Goal: Check status: Check status

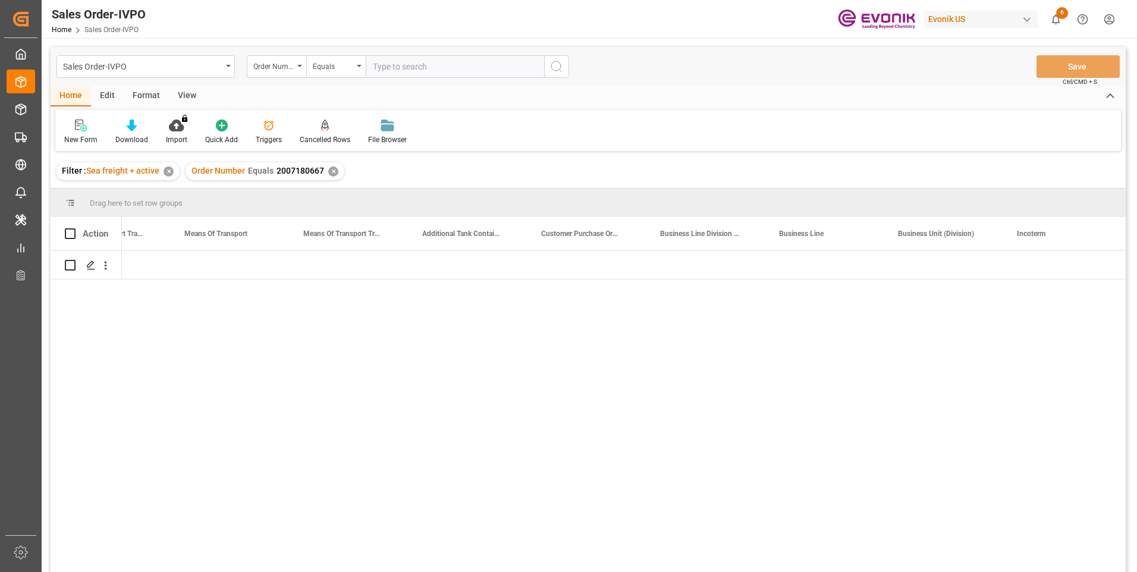
scroll to position [0, 2094]
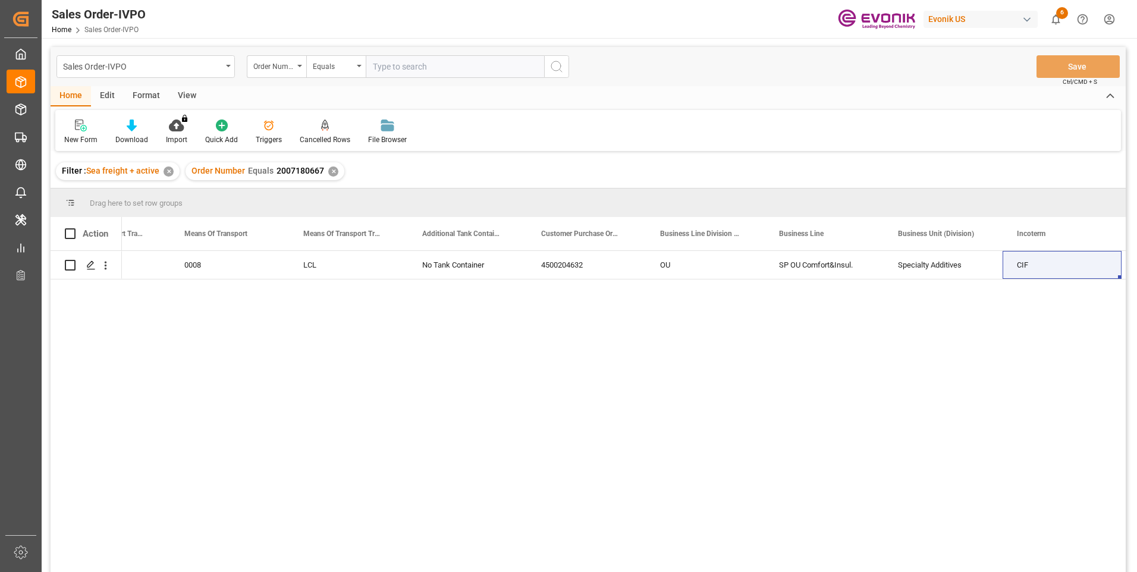
click at [408, 64] on input "text" at bounding box center [455, 66] width 178 height 23
paste input "2007180667"
type input "2007180667"
click at [562, 67] on icon "search button" at bounding box center [557, 66] width 14 height 14
click at [331, 171] on div "✕" at bounding box center [333, 172] width 10 height 10
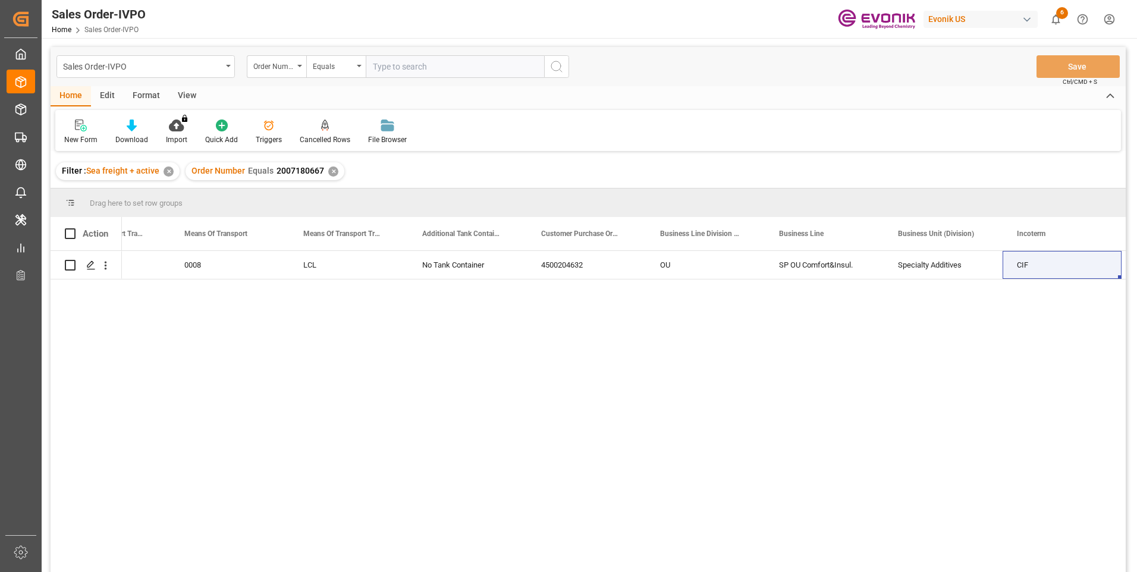
click at [419, 65] on input "text" at bounding box center [455, 66] width 178 height 23
paste input "2007153225"
type input "2007153225"
click at [560, 71] on icon "search button" at bounding box center [557, 66] width 14 height 14
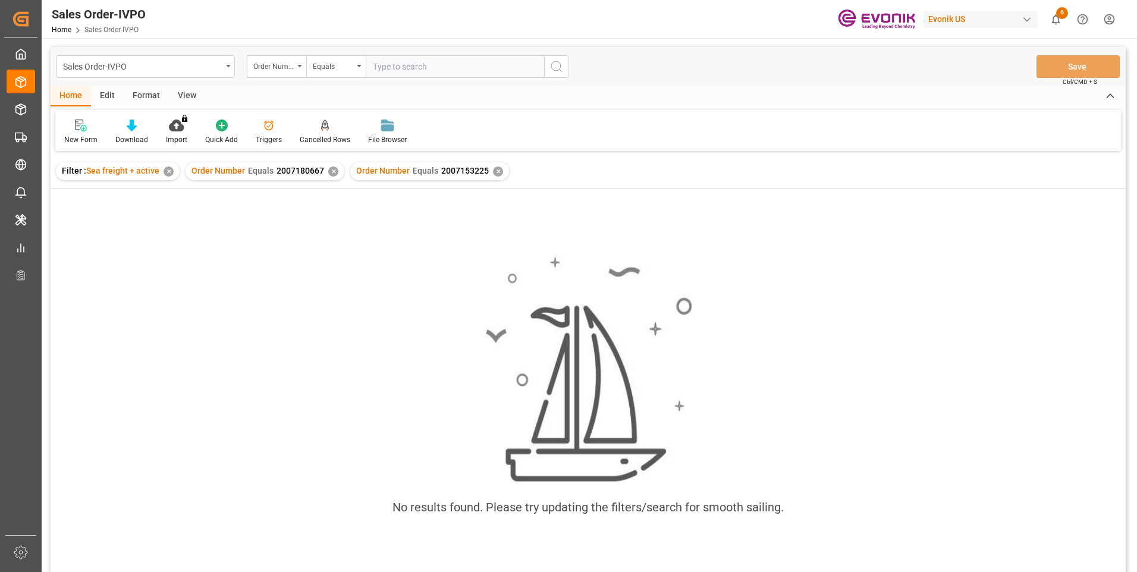
click at [331, 171] on div "✕" at bounding box center [333, 172] width 10 height 10
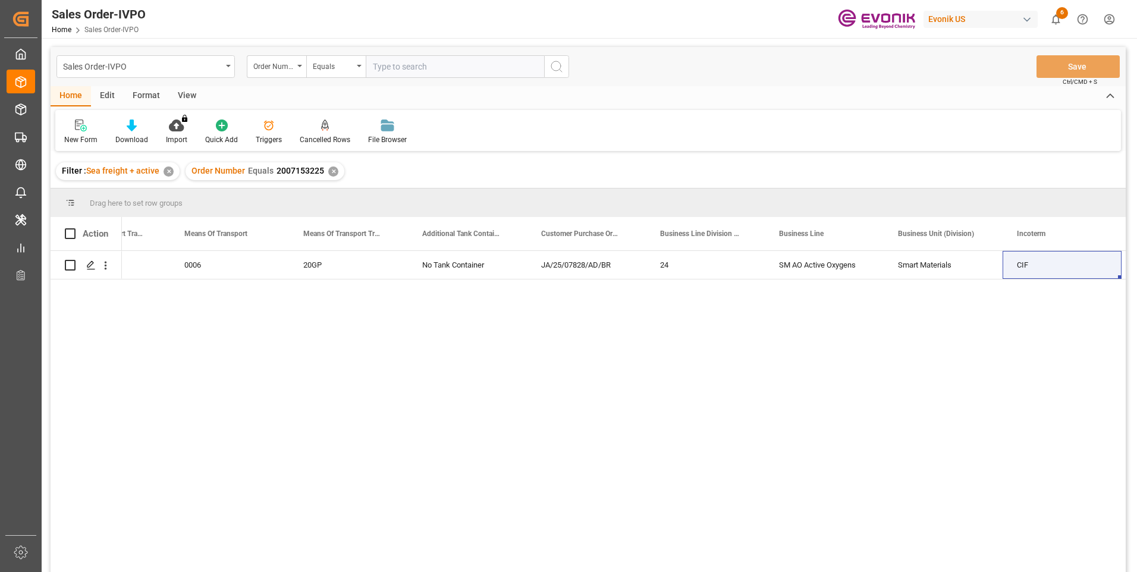
click at [404, 73] on input "text" at bounding box center [455, 66] width 178 height 23
paste input "2007180667"
type input "2007180667"
click at [555, 65] on icon "search button" at bounding box center [557, 66] width 14 height 14
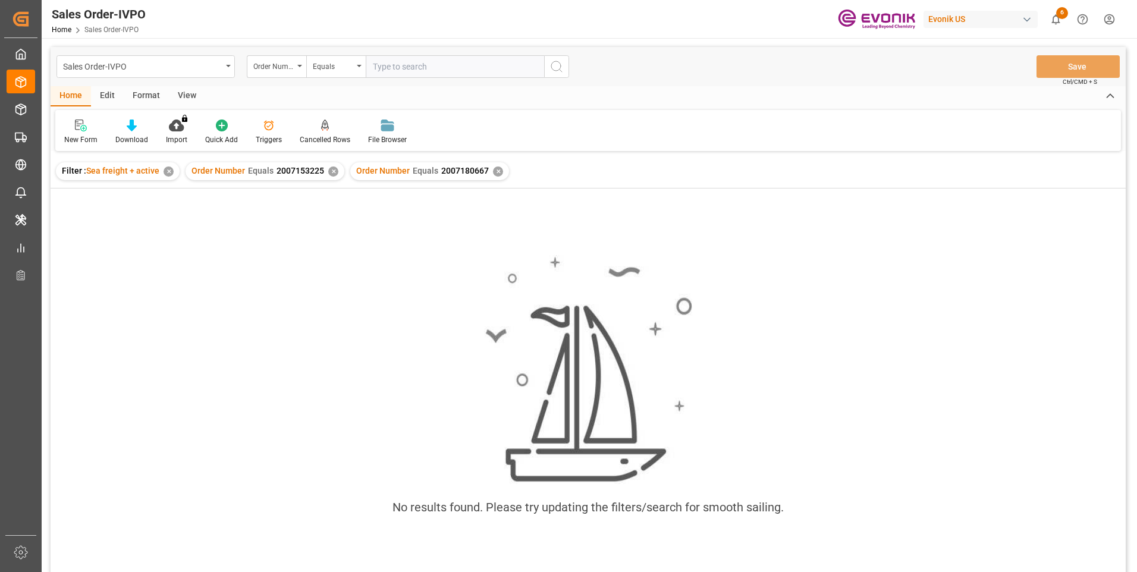
click at [328, 167] on div "✕" at bounding box center [333, 172] width 10 height 10
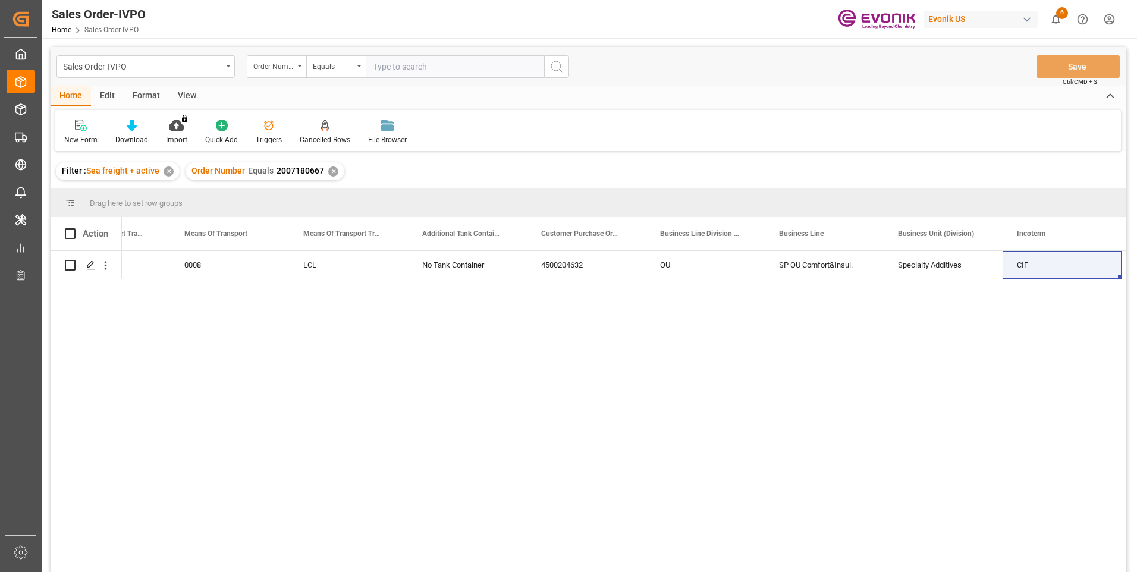
click at [409, 60] on input "text" at bounding box center [455, 66] width 178 height 23
paste input "0046469493"
type input "0046469493"
click at [563, 64] on icon "search button" at bounding box center [557, 66] width 14 height 14
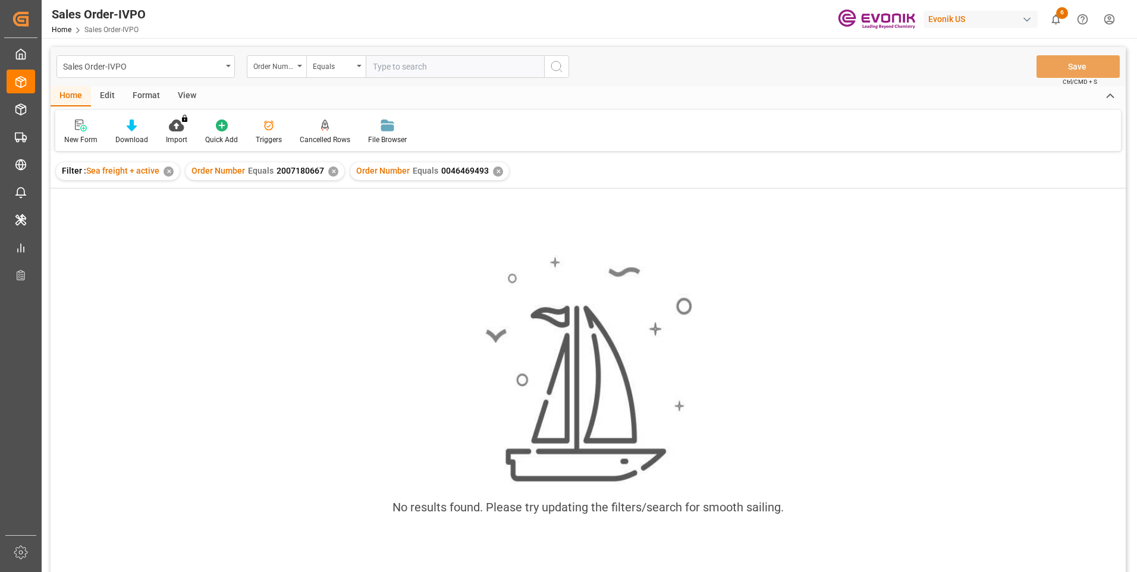
click at [331, 169] on div "✕" at bounding box center [333, 172] width 10 height 10
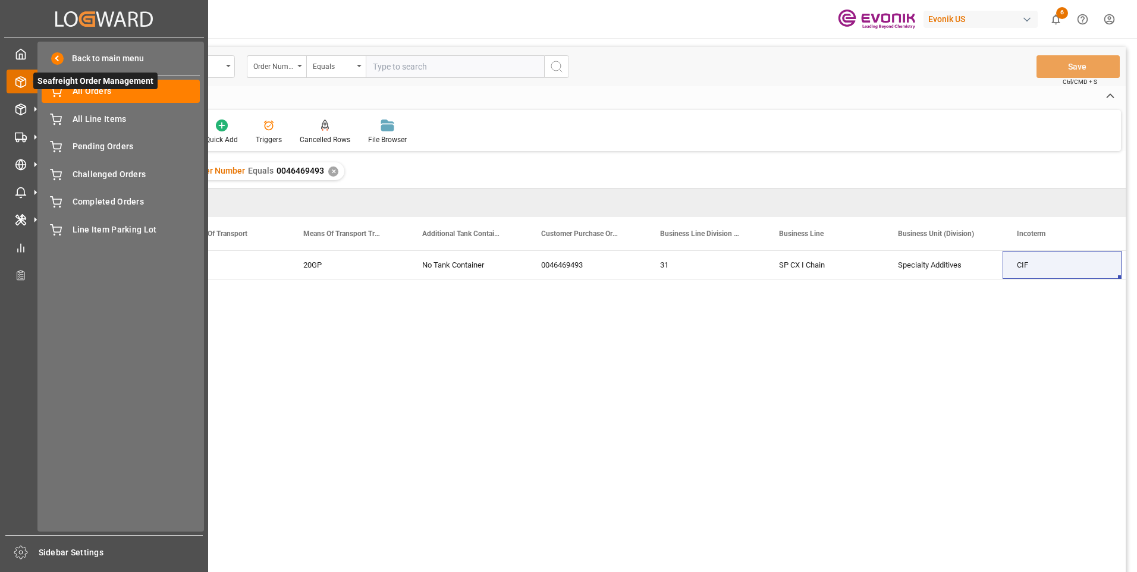
click at [20, 80] on icon at bounding box center [21, 82] width 12 height 12
click at [78, 116] on span "All Line Items" at bounding box center [137, 119] width 128 height 12
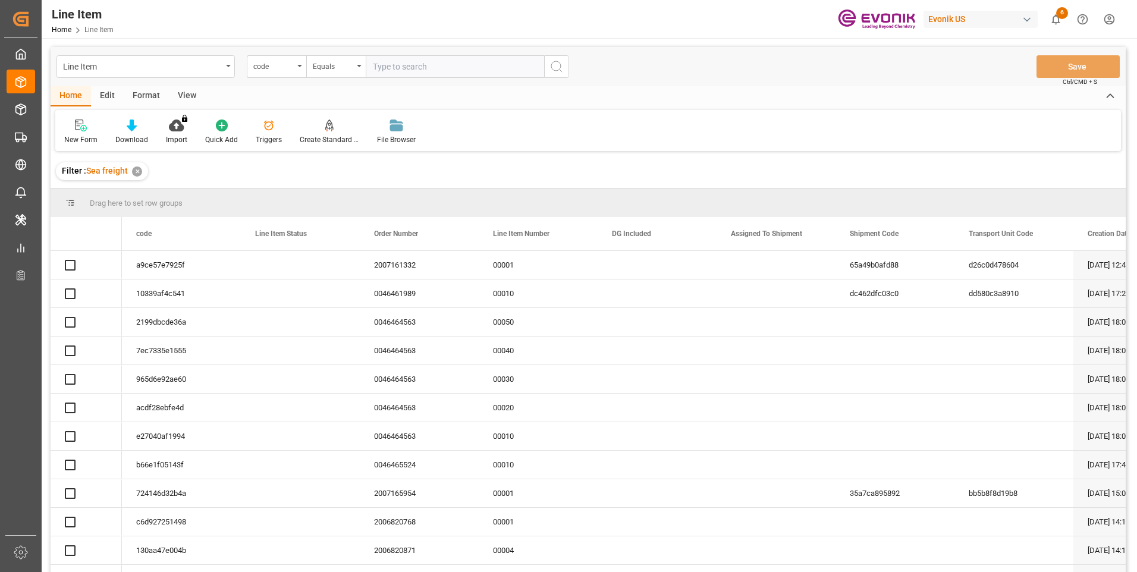
click at [295, 65] on div "code" at bounding box center [276, 66] width 59 height 23
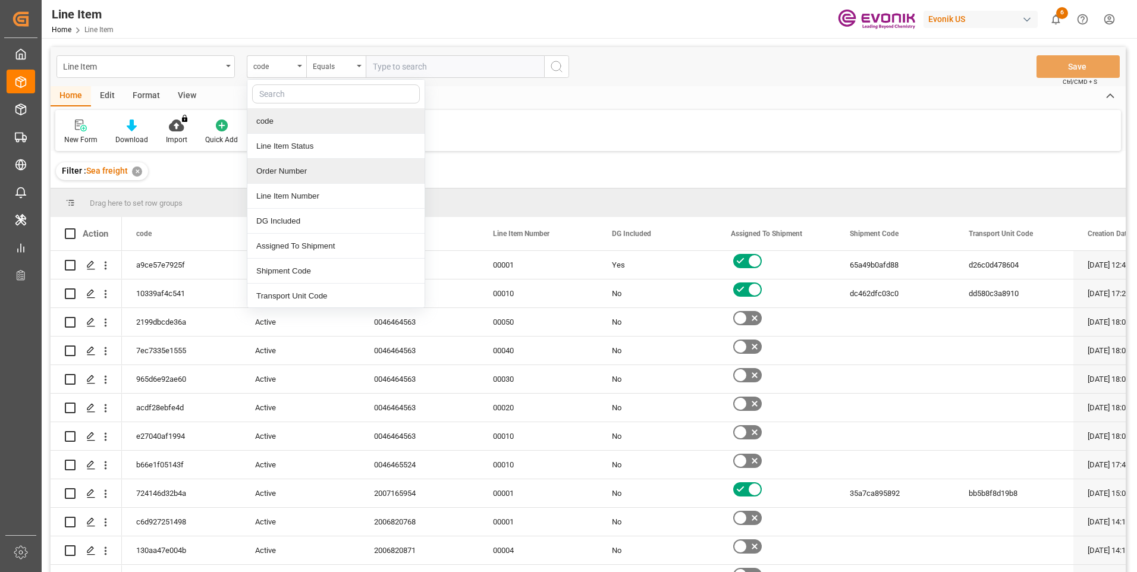
click at [278, 165] on div "Order Number" at bounding box center [335, 171] width 177 height 25
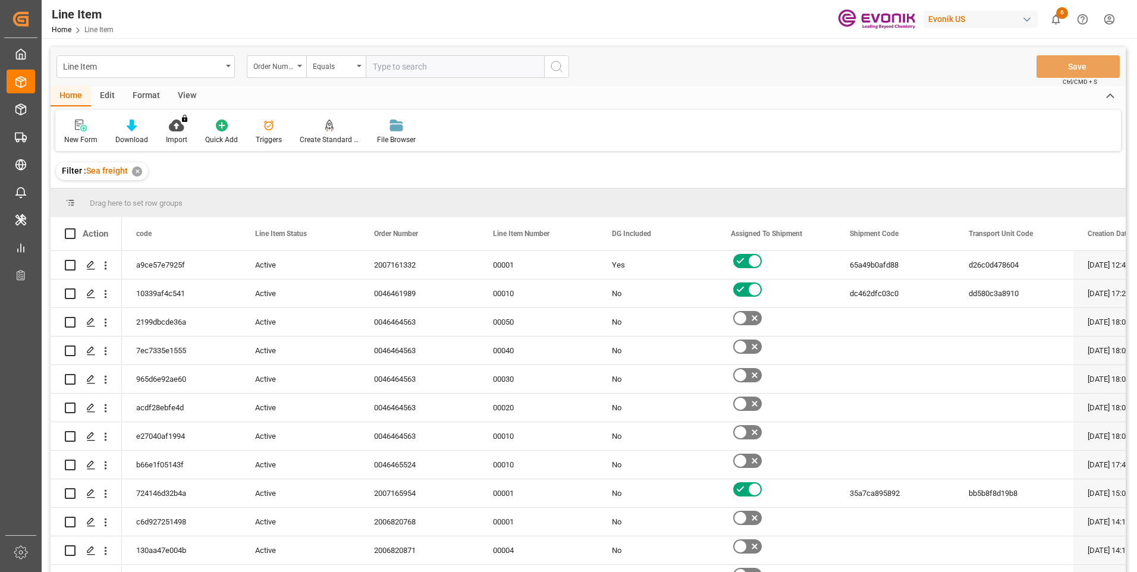
click at [393, 68] on input "text" at bounding box center [455, 66] width 178 height 23
paste input "0046464010"
type input "0046464010"
click at [568, 61] on button "search button" at bounding box center [556, 66] width 25 height 23
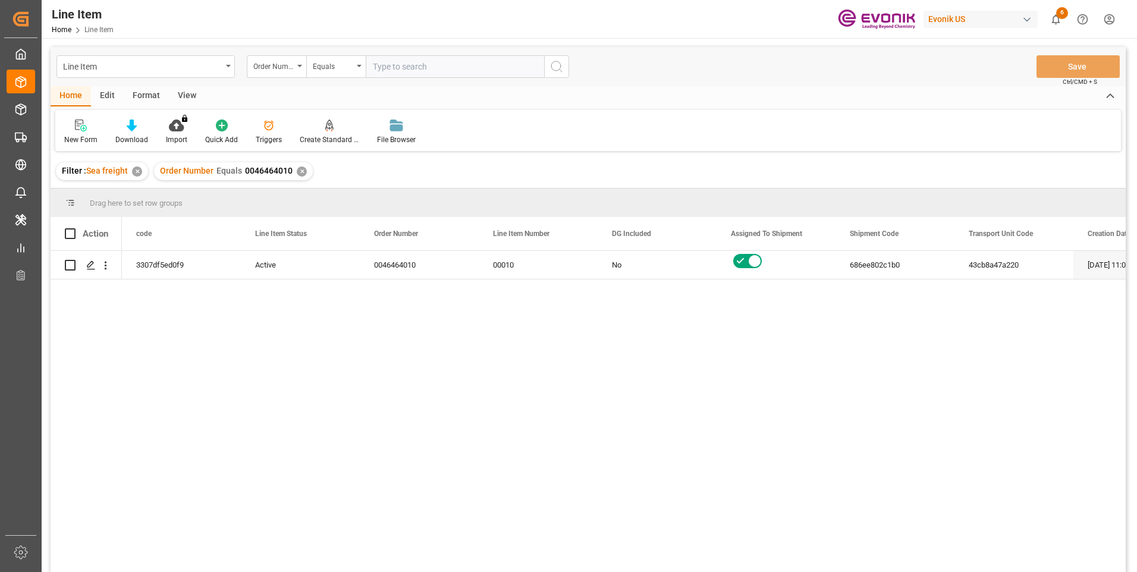
click at [189, 95] on div "View" at bounding box center [187, 96] width 36 height 20
click at [127, 131] on div at bounding box center [134, 125] width 59 height 12
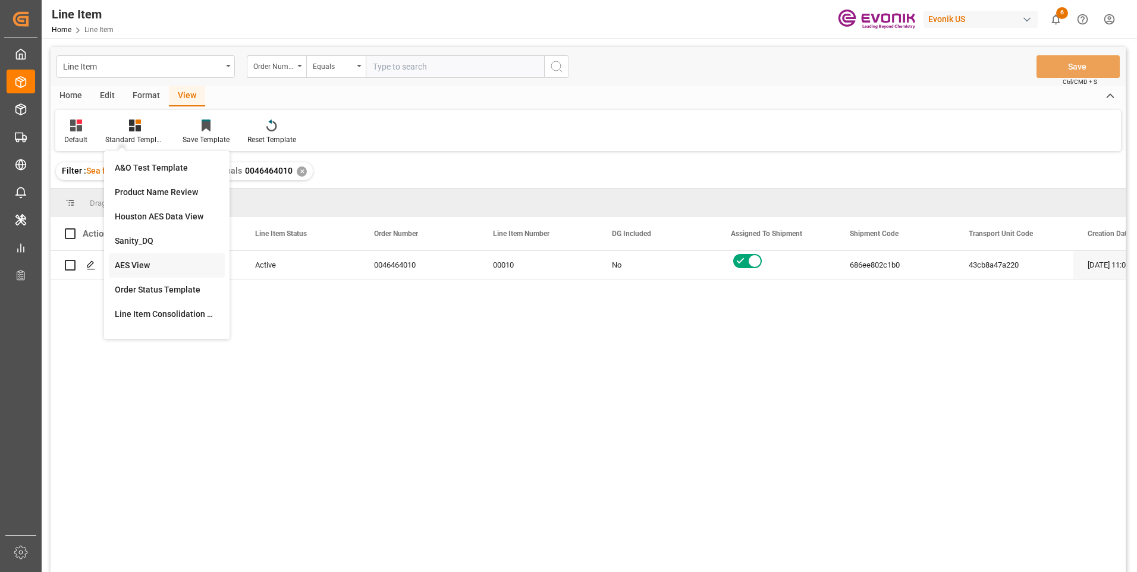
click at [149, 261] on div "AES View" at bounding box center [167, 265] width 104 height 12
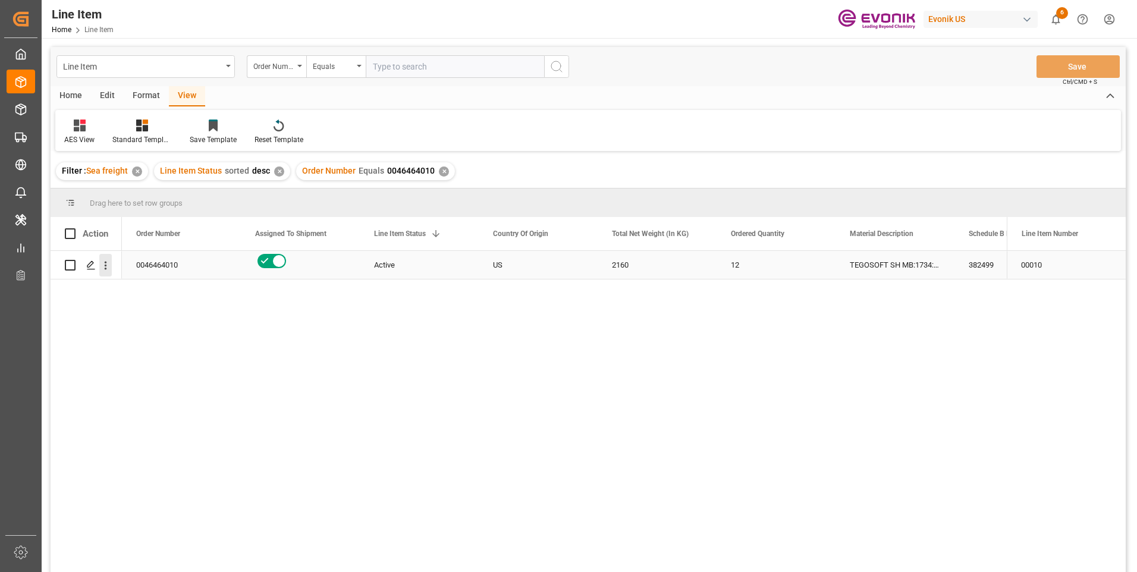
click at [106, 265] on icon "open menu" at bounding box center [106, 266] width 2 height 8
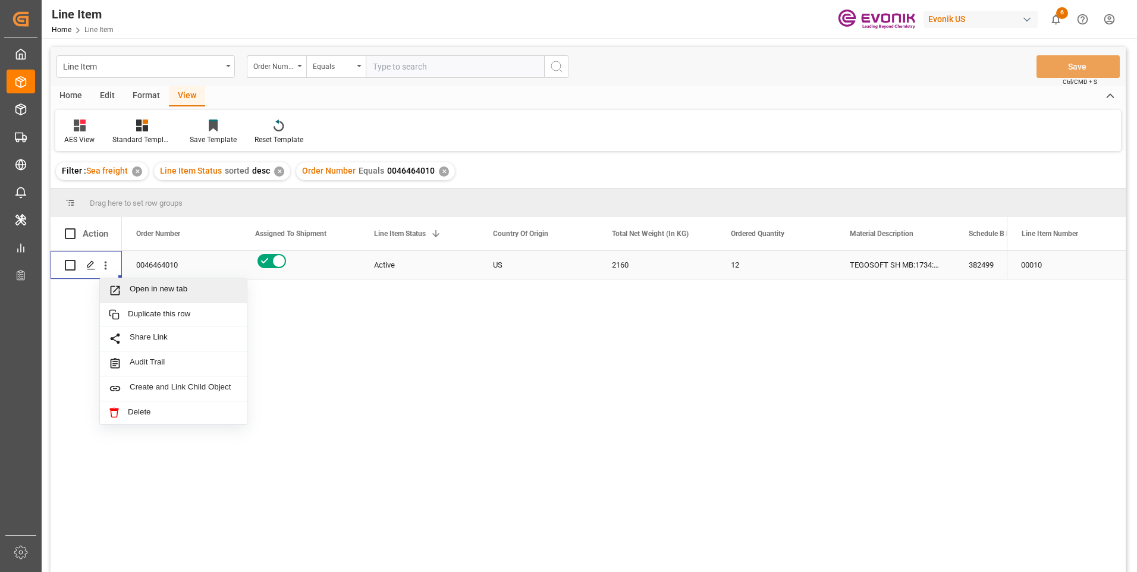
click at [129, 290] on span "Press SPACE to select this row." at bounding box center [119, 290] width 21 height 12
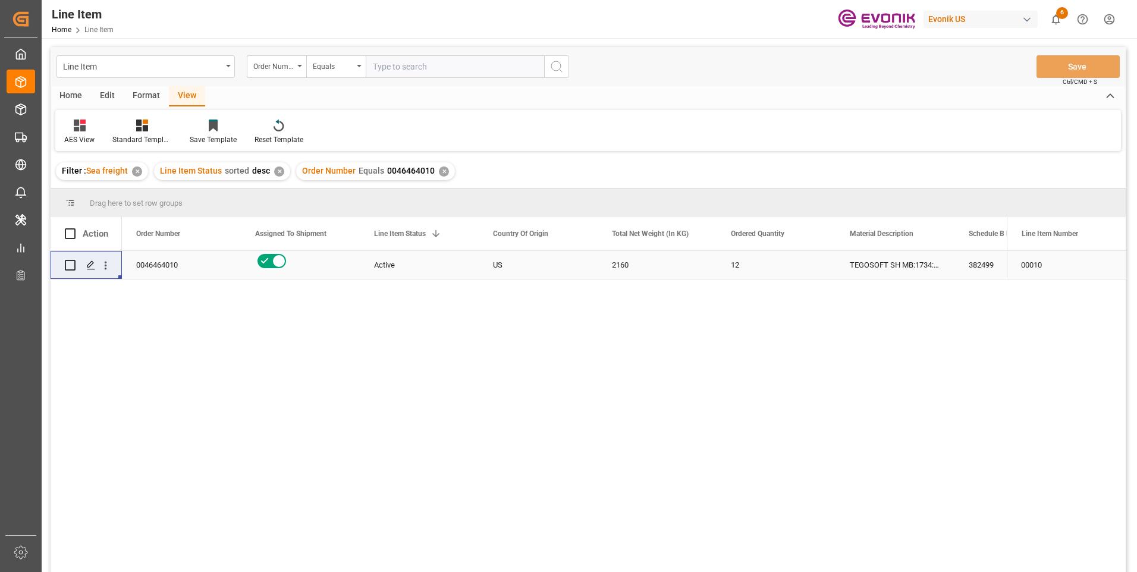
click at [630, 256] on div "2160" at bounding box center [657, 265] width 119 height 28
drag, startPoint x: 982, startPoint y: 263, endPoint x: 969, endPoint y: 287, distance: 26.9
click at [982, 263] on div "382499" at bounding box center [1014, 265] width 119 height 28
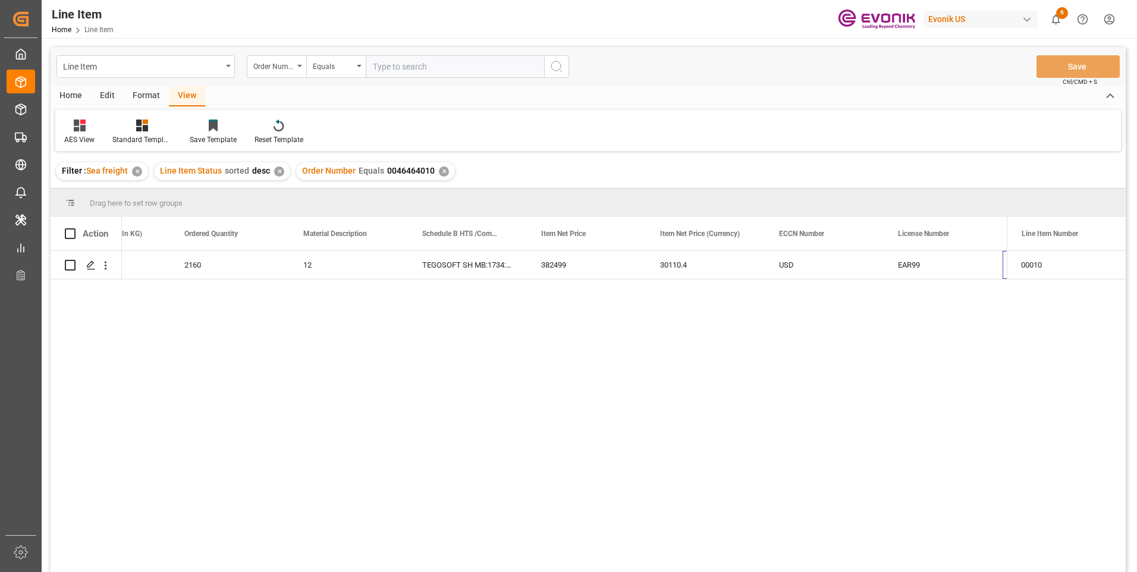
scroll to position [0, 547]
click at [566, 256] on div "30110.4" at bounding box center [586, 265] width 119 height 28
click at [199, 261] on div "12" at bounding box center [229, 265] width 119 height 28
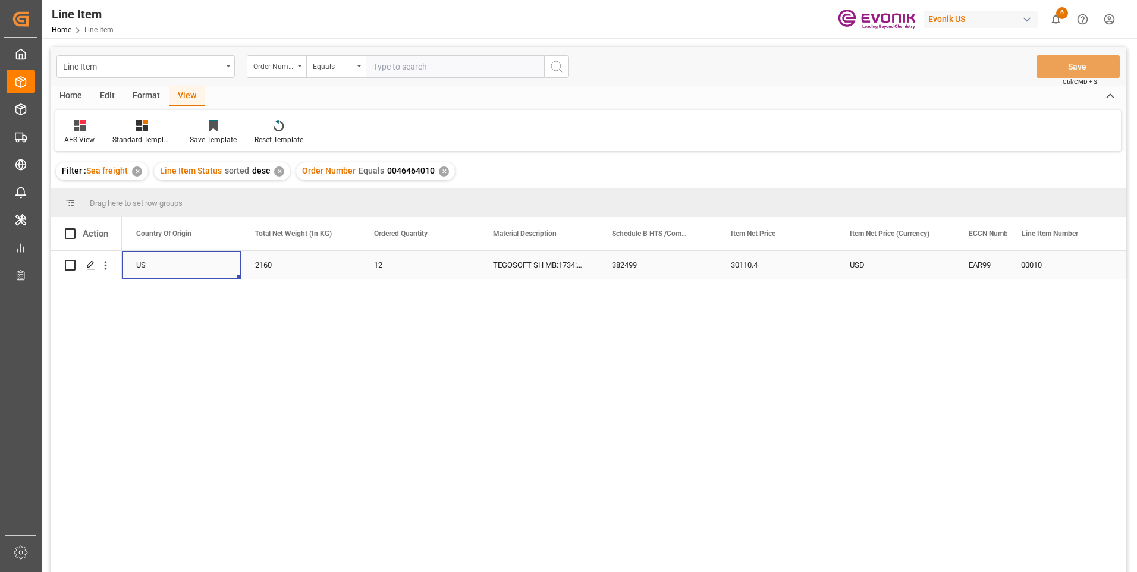
scroll to position [0, 238]
click at [696, 263] on div "TEGOSOFT SH MB:1734:180:PP:P" at bounding box center [657, 265] width 119 height 28
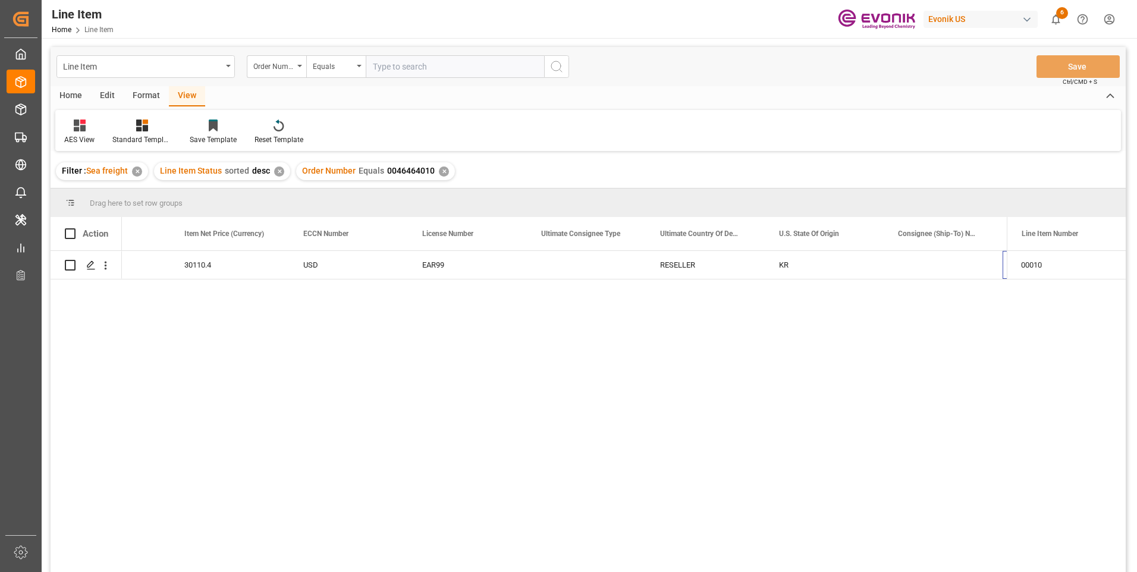
scroll to position [0, 1023]
click at [382, 70] on input "text" at bounding box center [455, 66] width 178 height 23
paste input "0046465872"
type input "0046465872"
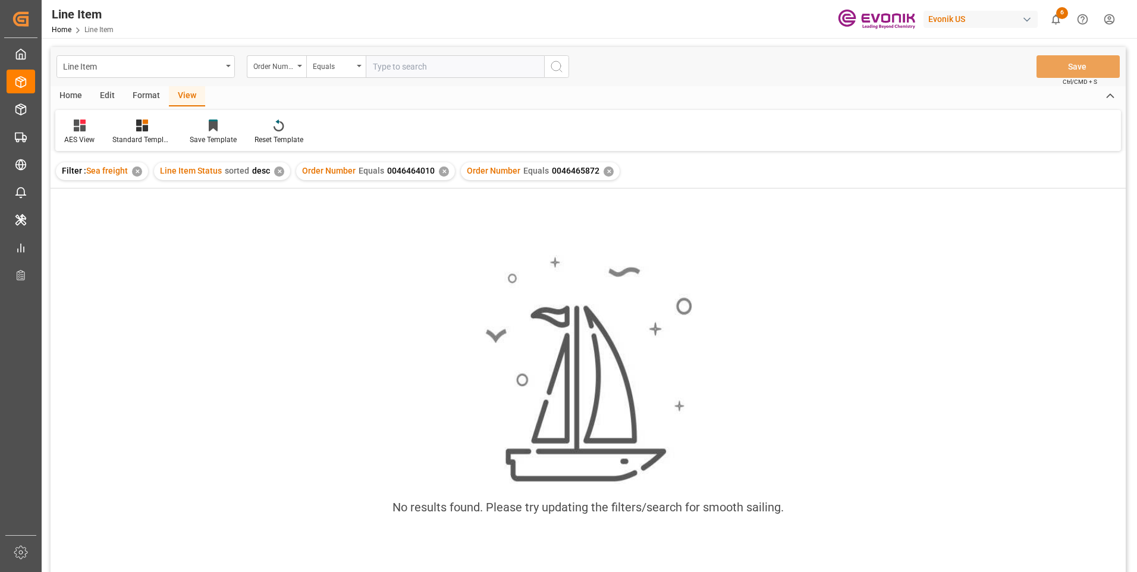
click at [441, 173] on div "✕" at bounding box center [444, 172] width 10 height 10
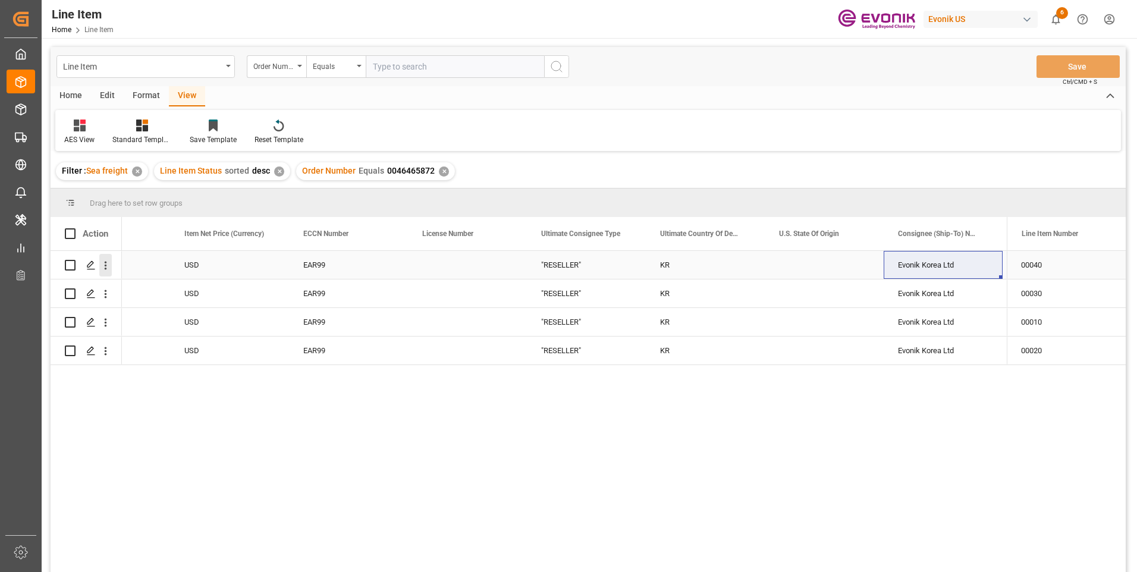
click at [103, 265] on icon "open menu" at bounding box center [105, 265] width 12 height 12
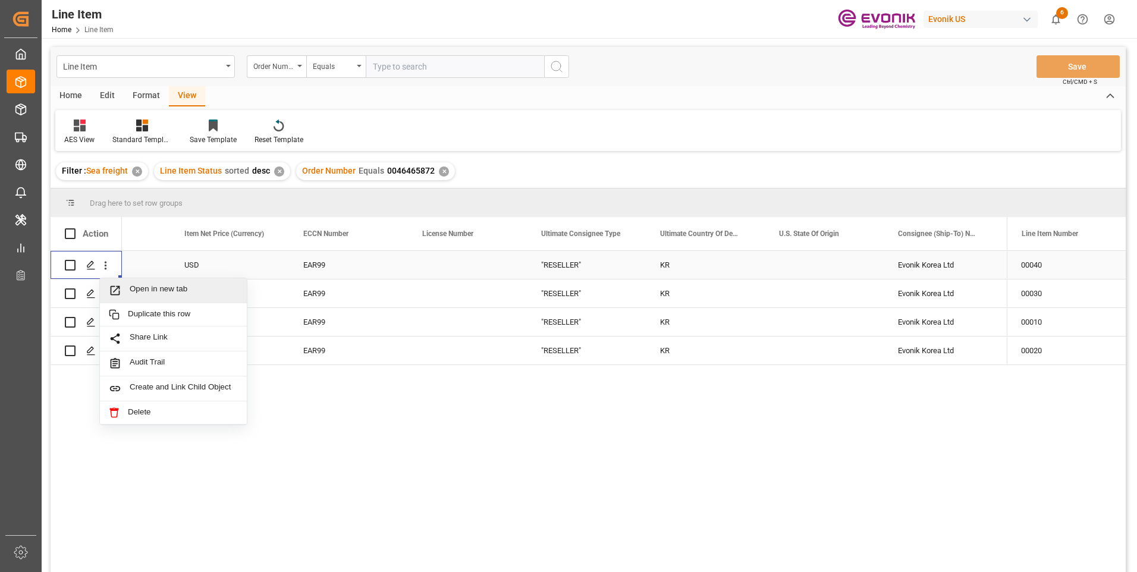
click at [149, 293] on span "Open in new tab" at bounding box center [184, 290] width 108 height 12
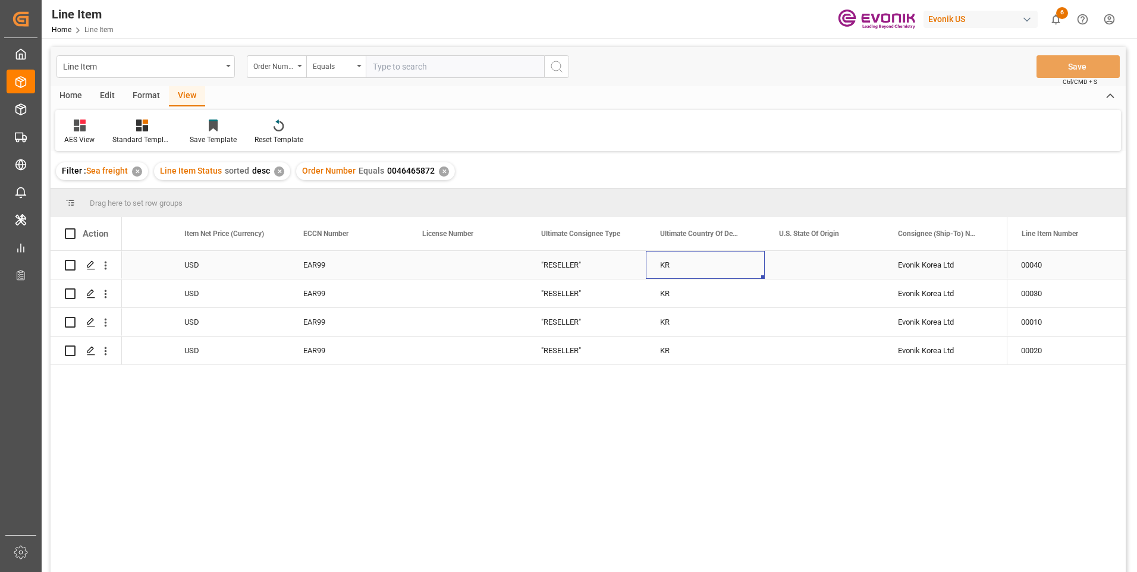
click at [669, 268] on div "KR" at bounding box center [705, 265] width 119 height 28
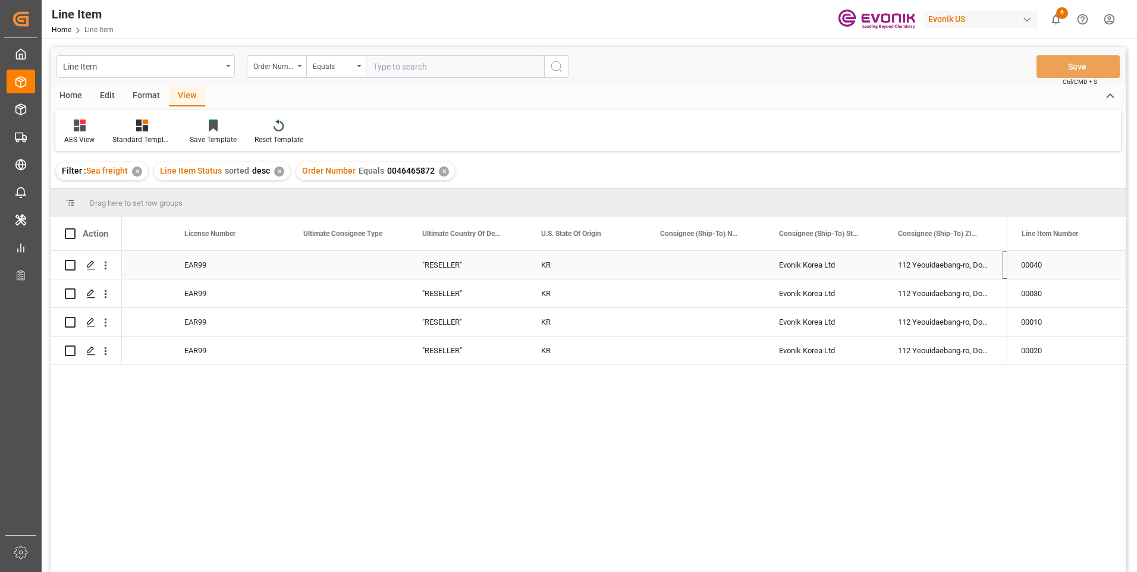
scroll to position [0, 1375]
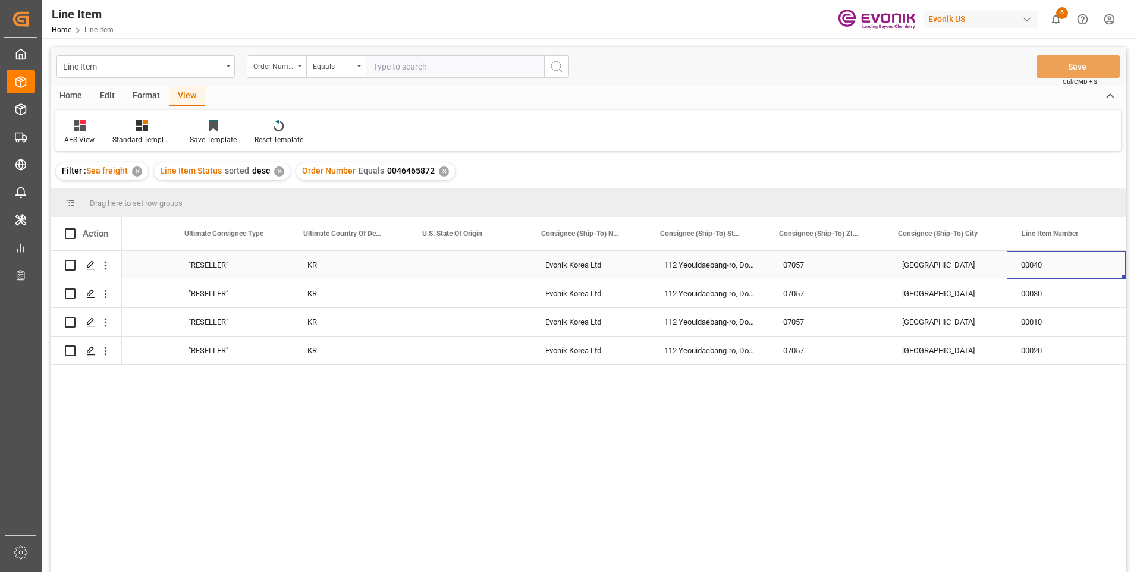
click at [958, 256] on div "Seoul" at bounding box center [947, 265] width 119 height 28
click at [592, 267] on div "Evonik Korea Ltd" at bounding box center [590, 265] width 119 height 28
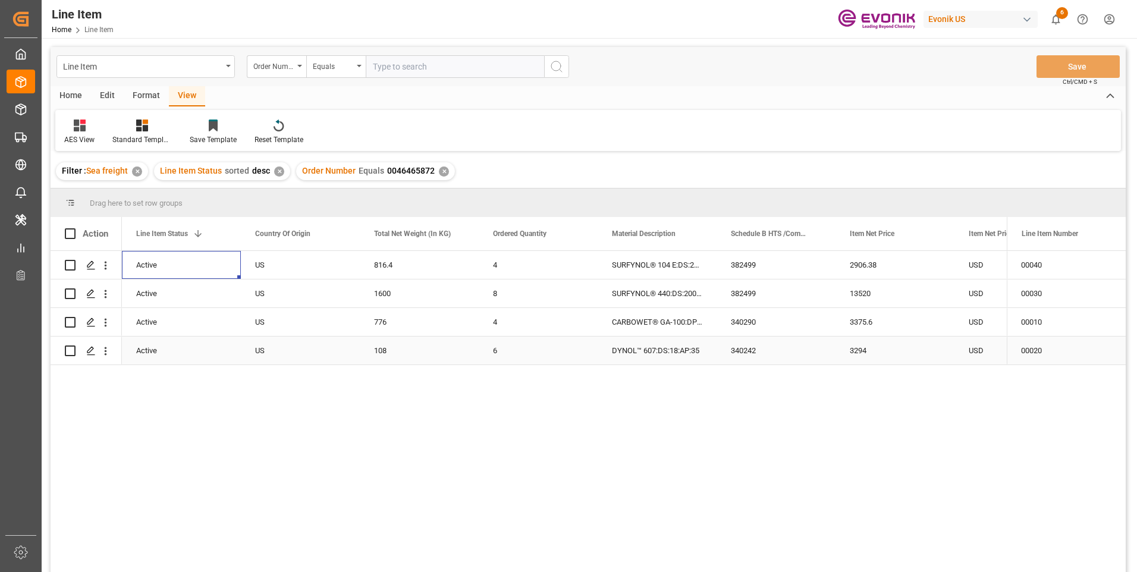
scroll to position [0, 119]
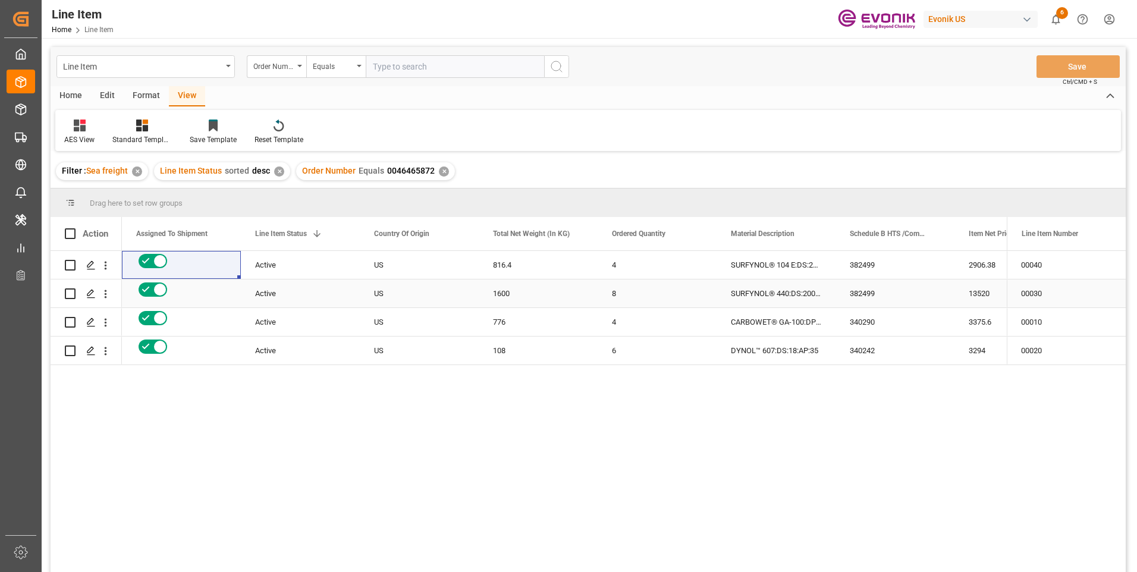
click at [510, 289] on div "1600" at bounding box center [538, 294] width 119 height 28
click at [980, 294] on div "13520" at bounding box center [1014, 294] width 119 height 28
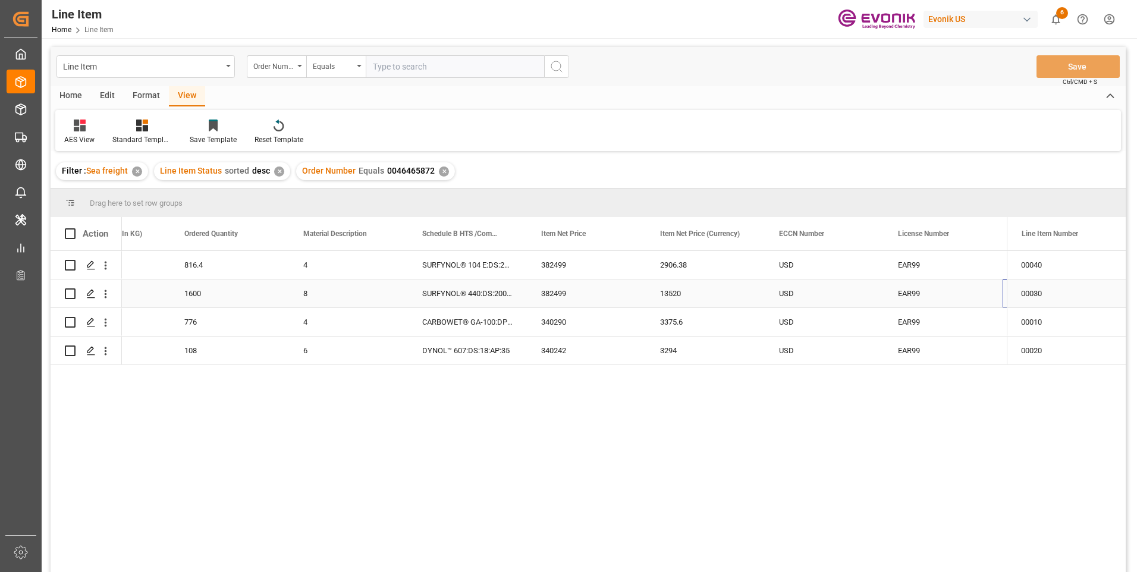
scroll to position [0, 547]
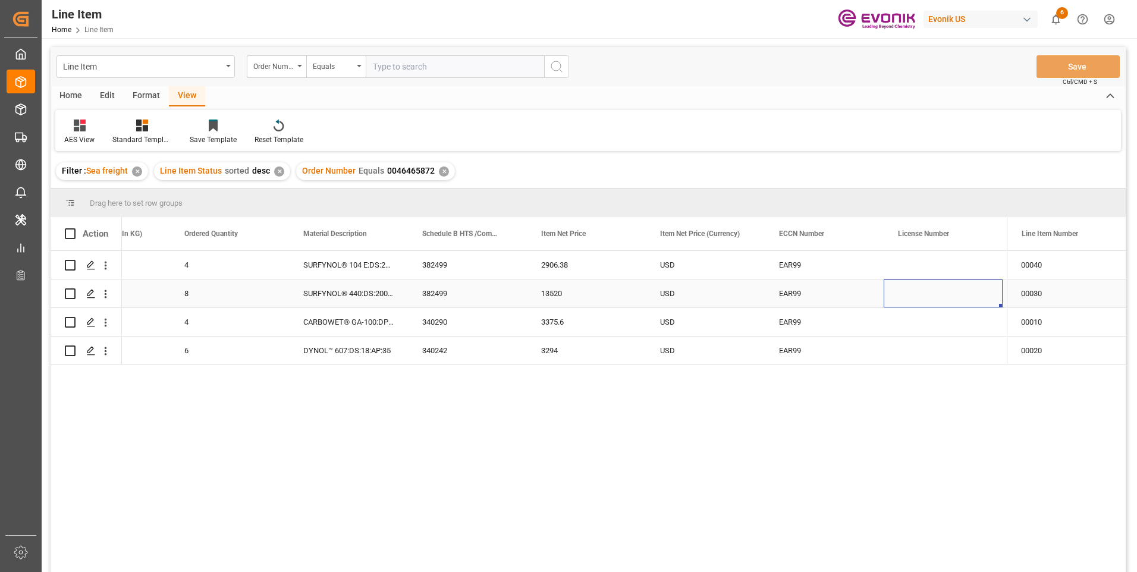
click at [555, 292] on div "13520" at bounding box center [586, 294] width 119 height 28
click at [184, 259] on div "4" at bounding box center [229, 265] width 119 height 28
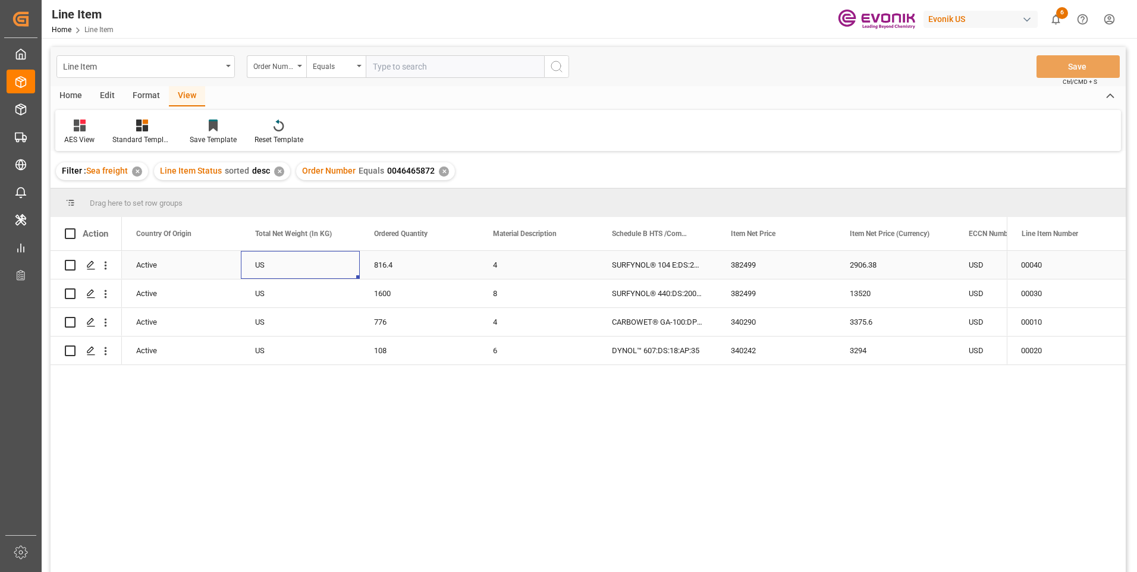
scroll to position [0, 238]
click at [378, 350] on div "108" at bounding box center [419, 351] width 119 height 28
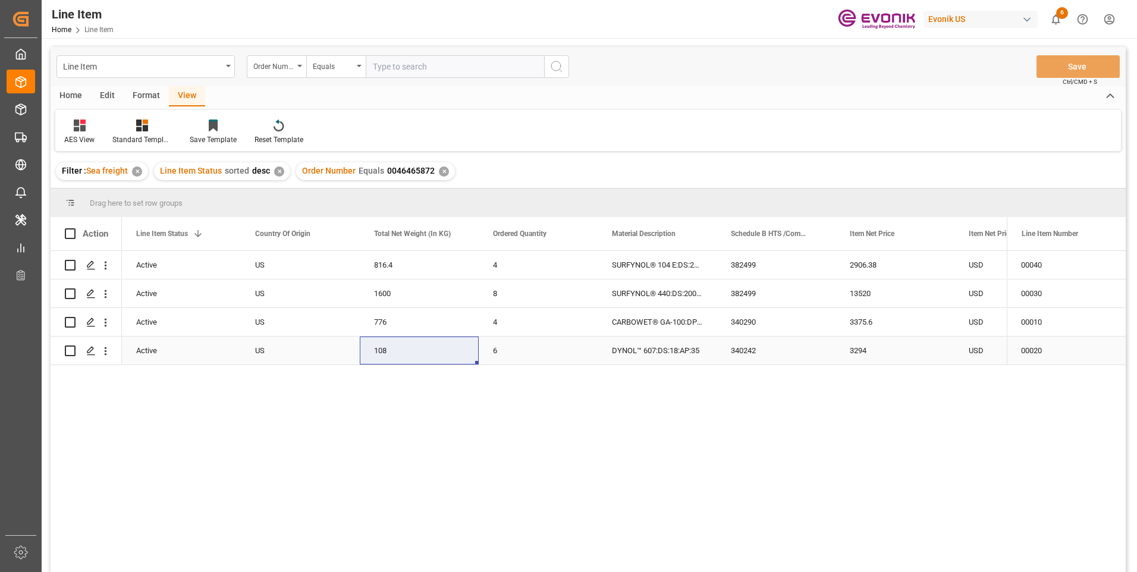
drag, startPoint x: 858, startPoint y: 344, endPoint x: 795, endPoint y: 394, distance: 80.0
click at [858, 344] on div "3294" at bounding box center [895, 351] width 119 height 28
drag, startPoint x: 378, startPoint y: 321, endPoint x: 357, endPoint y: 349, distance: 35.7
click at [378, 321] on div "776" at bounding box center [419, 322] width 119 height 28
click at [853, 322] on div "3375.6" at bounding box center [895, 322] width 119 height 28
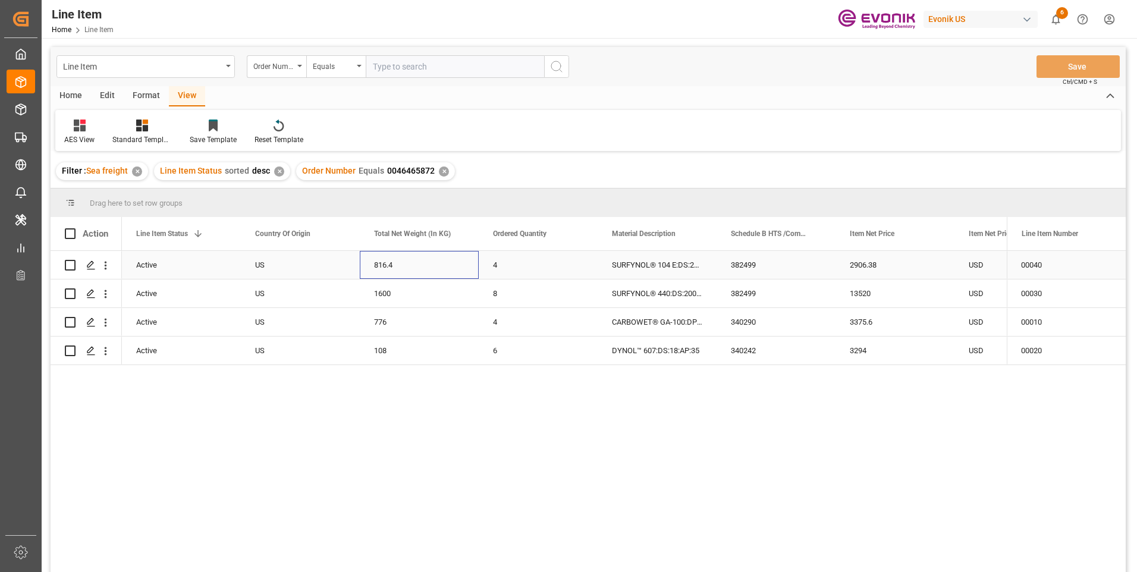
click at [379, 265] on div "816.4" at bounding box center [419, 265] width 119 height 28
click at [868, 262] on div "2906.38" at bounding box center [895, 265] width 119 height 28
click at [858, 264] on div "2906.38" at bounding box center [895, 265] width 119 height 28
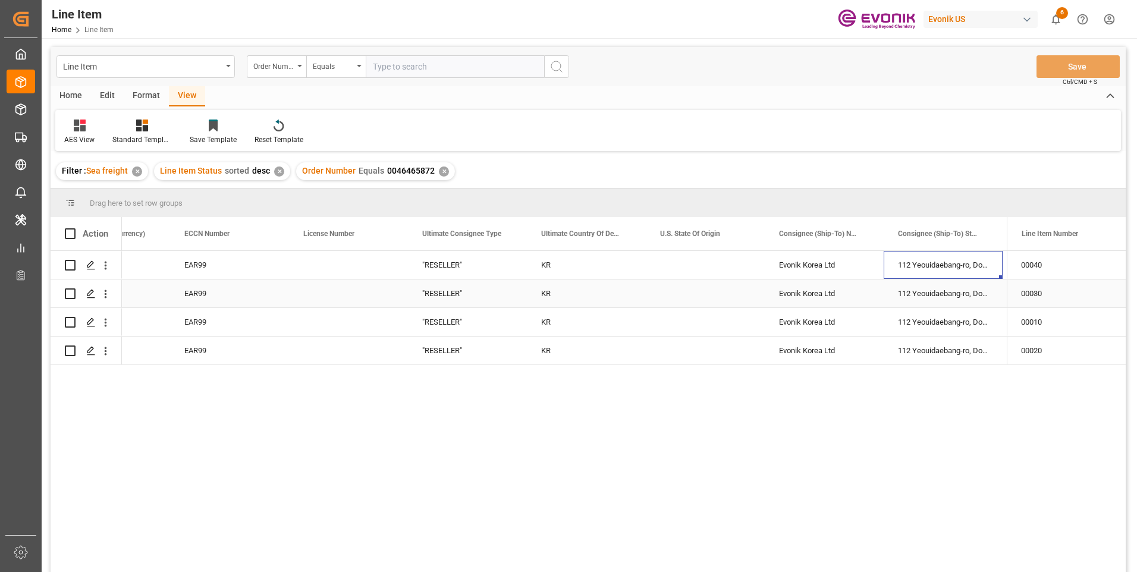
scroll to position [0, 1142]
click at [820, 264] on div "Evonik Korea Ltd" at bounding box center [824, 265] width 119 height 28
click at [408, 65] on input "text" at bounding box center [455, 66] width 178 height 23
paste input "0046464010"
type input "0046464010"
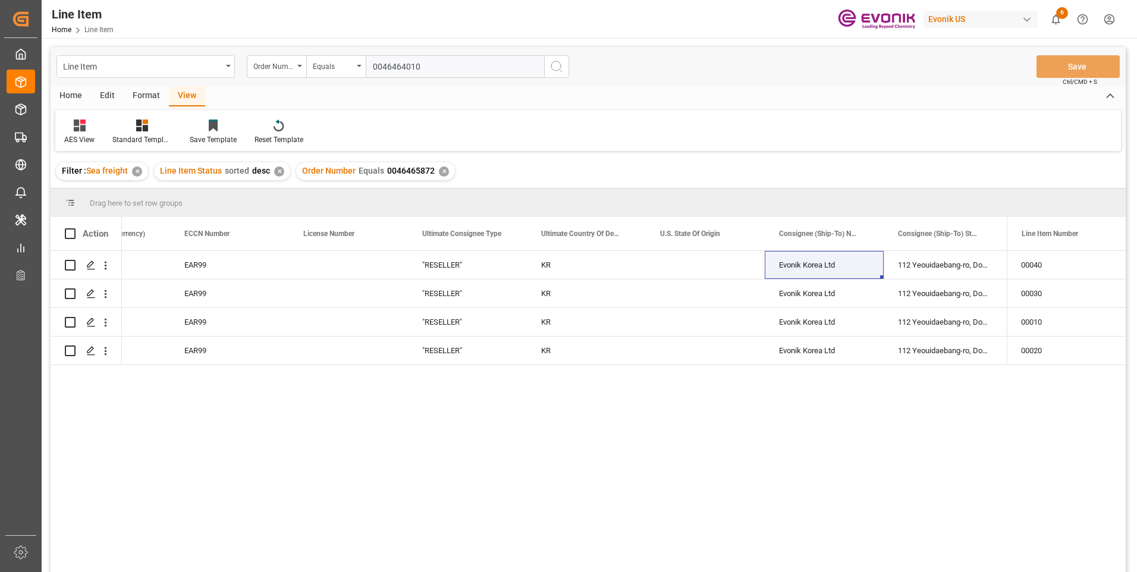
click at [553, 68] on icon "search button" at bounding box center [557, 66] width 14 height 14
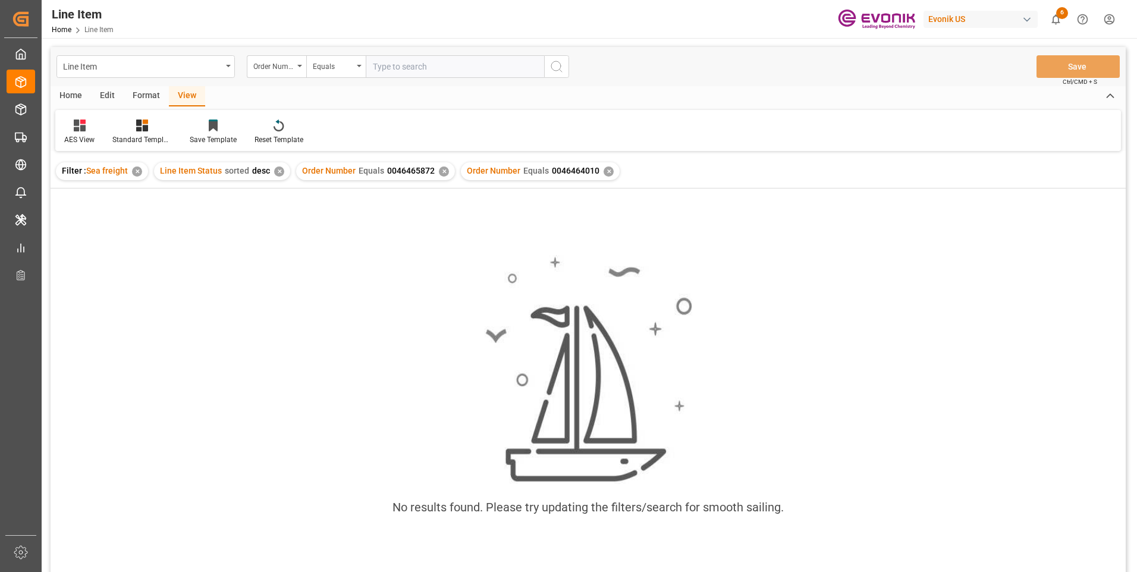
click at [443, 171] on div "✕" at bounding box center [444, 172] width 10 height 10
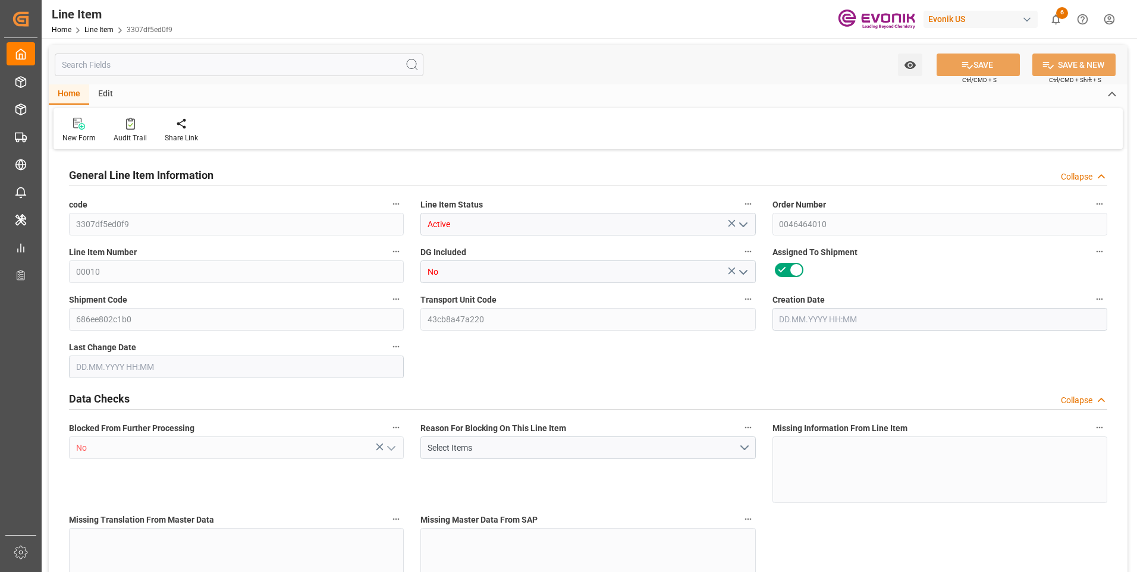
type input "3"
type input "2388"
type input "2160"
type input "3.5157"
type input "12"
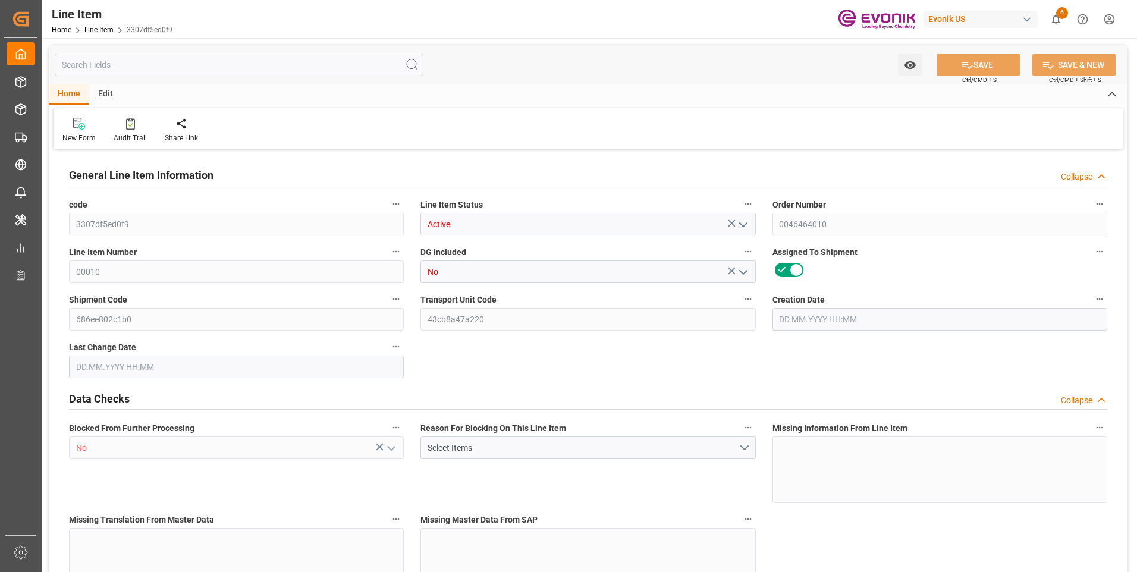
type input "30110.4"
type input "12"
type input "2388"
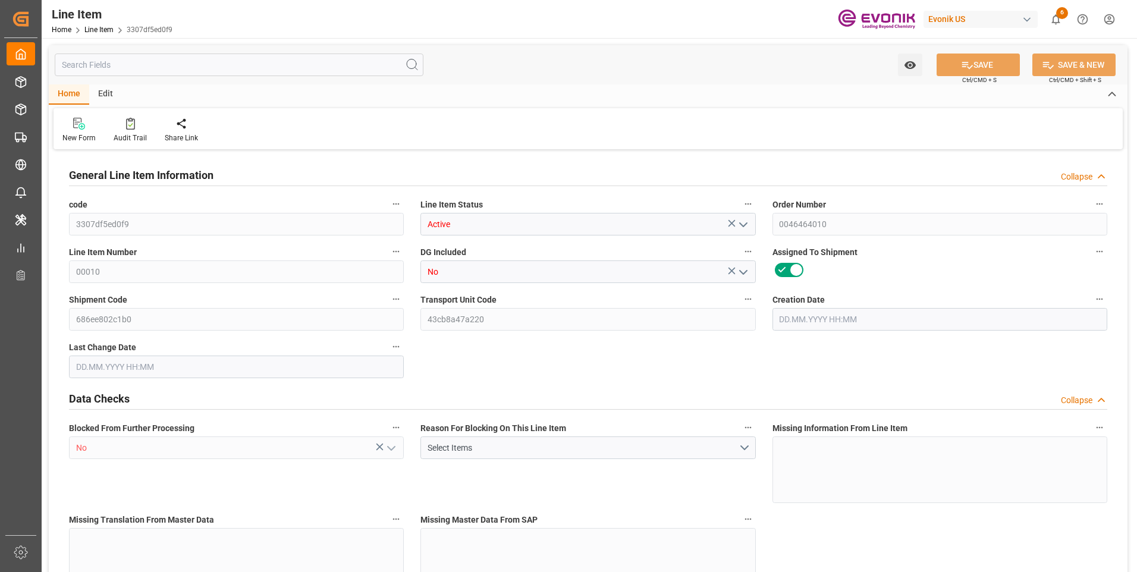
type input "2463"
type input "2160"
type input "3.5157"
type input "3515.724"
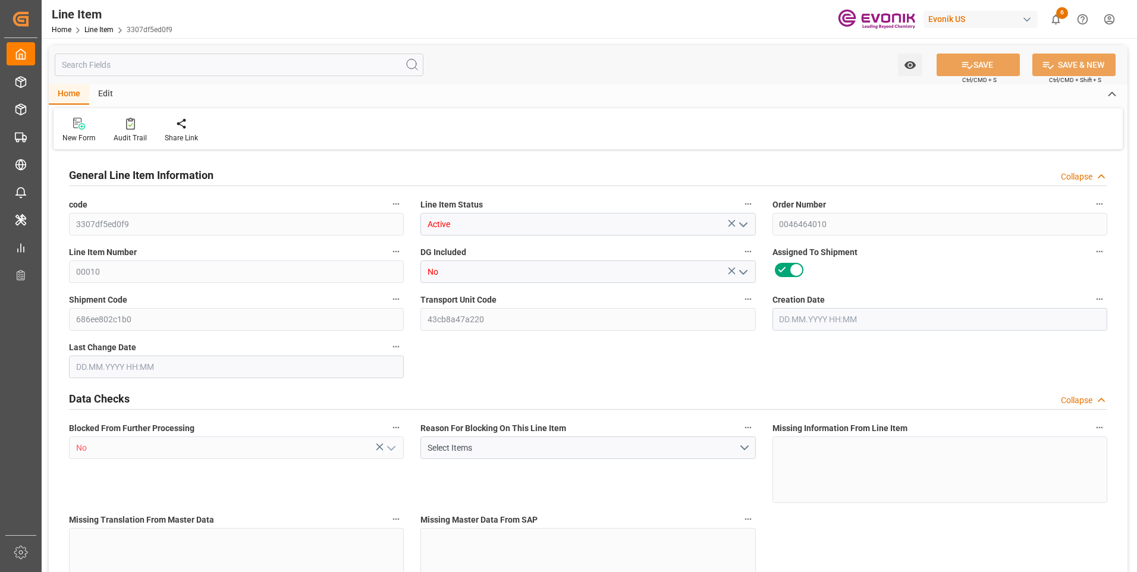
type input "0"
type input "[DATE] 11:03"
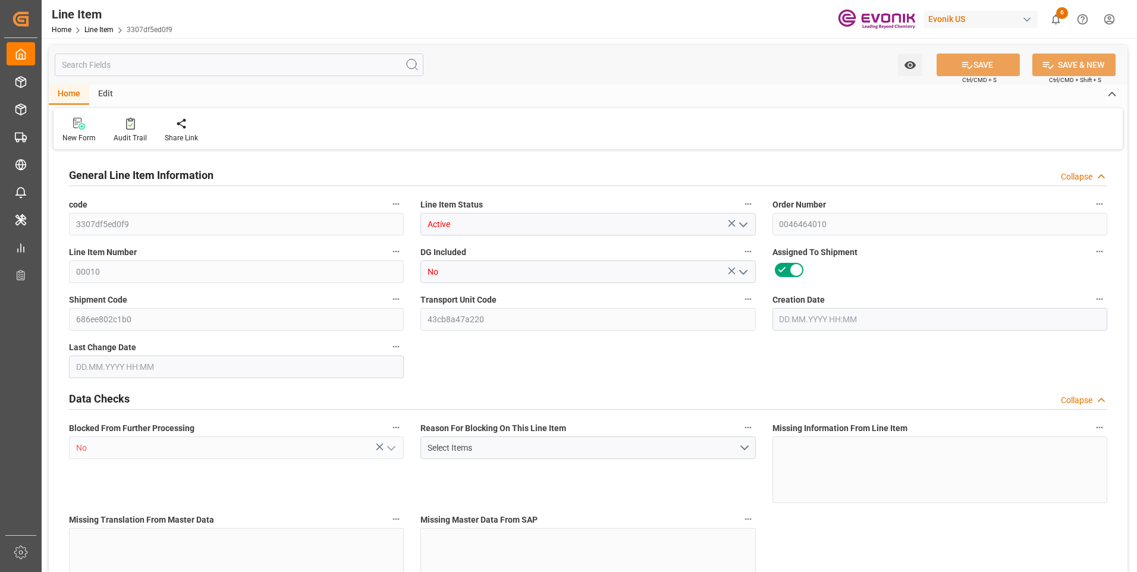
type input "[DATE] 21:56"
type input "[DATE]"
click at [196, 63] on input "text" at bounding box center [239, 65] width 369 height 23
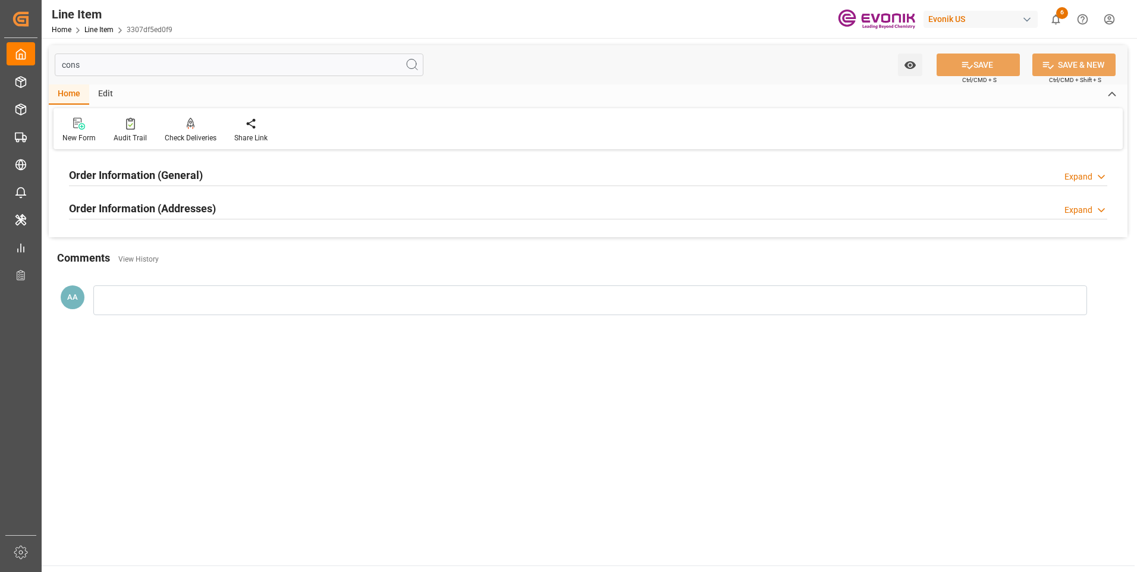
type input "cons"
click at [140, 178] on h2 "Order Information (General)" at bounding box center [136, 175] width 134 height 16
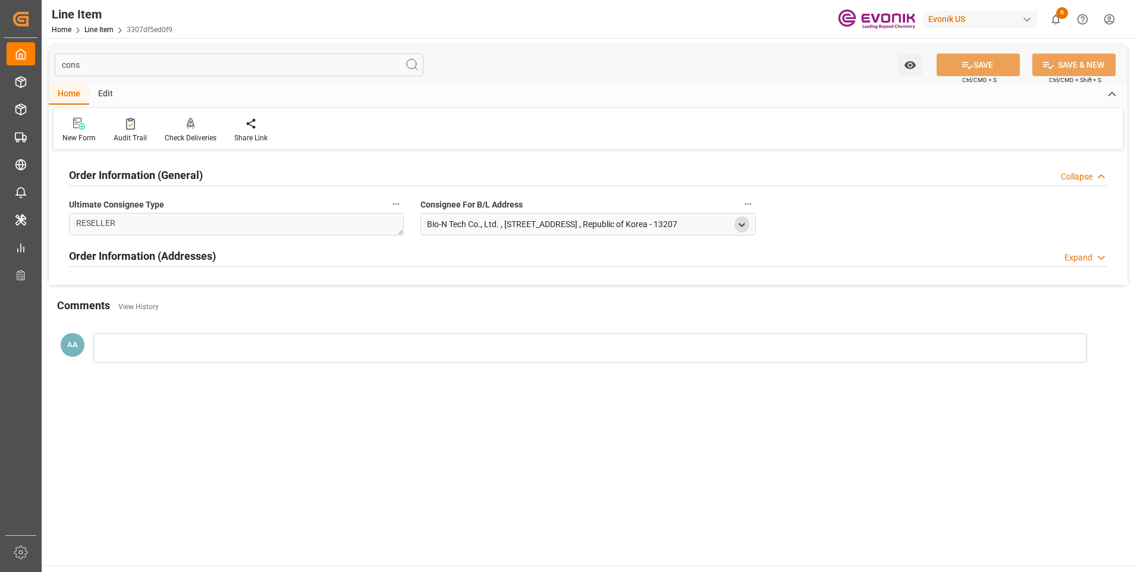
click at [744, 224] on polyline "open menu" at bounding box center [741, 225] width 5 height 2
drag, startPoint x: 469, startPoint y: 285, endPoint x: 422, endPoint y: 289, distance: 46.5
click at [422, 289] on div "Add address to address book Bio-N Tech Co., Ltd. [STREET_ADDRESS]" at bounding box center [588, 301] width 335 height 131
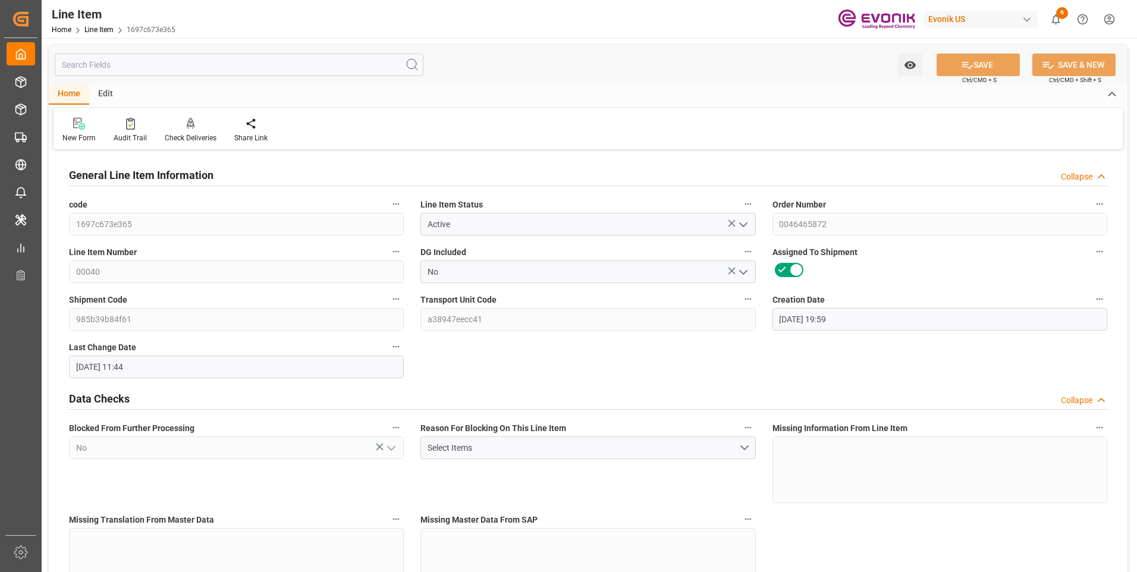
click at [209, 62] on input "text" at bounding box center [239, 65] width 369 height 23
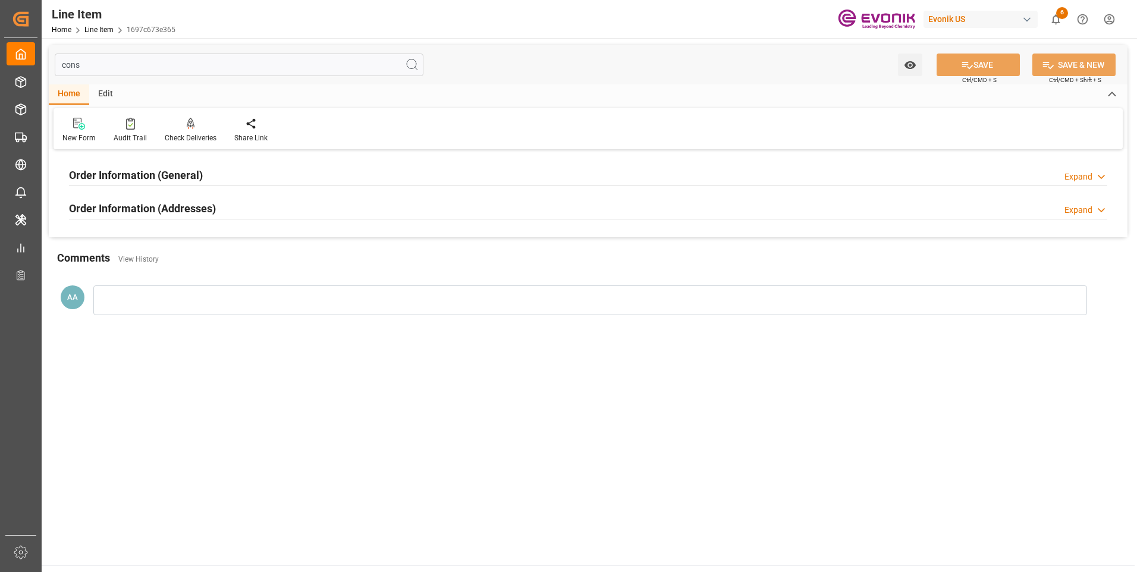
type input "cons"
click at [193, 169] on h2 "Order Information (General)" at bounding box center [136, 175] width 134 height 16
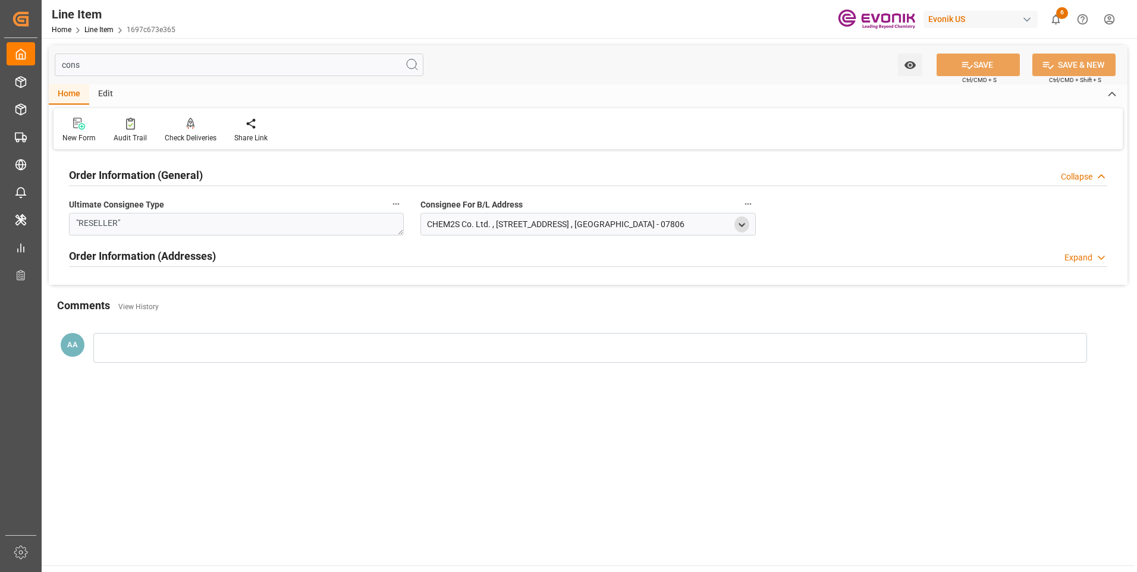
click at [744, 224] on polyline "open menu" at bounding box center [741, 225] width 5 height 2
click at [1080, 256] on div "Expand" at bounding box center [1079, 258] width 28 height 12
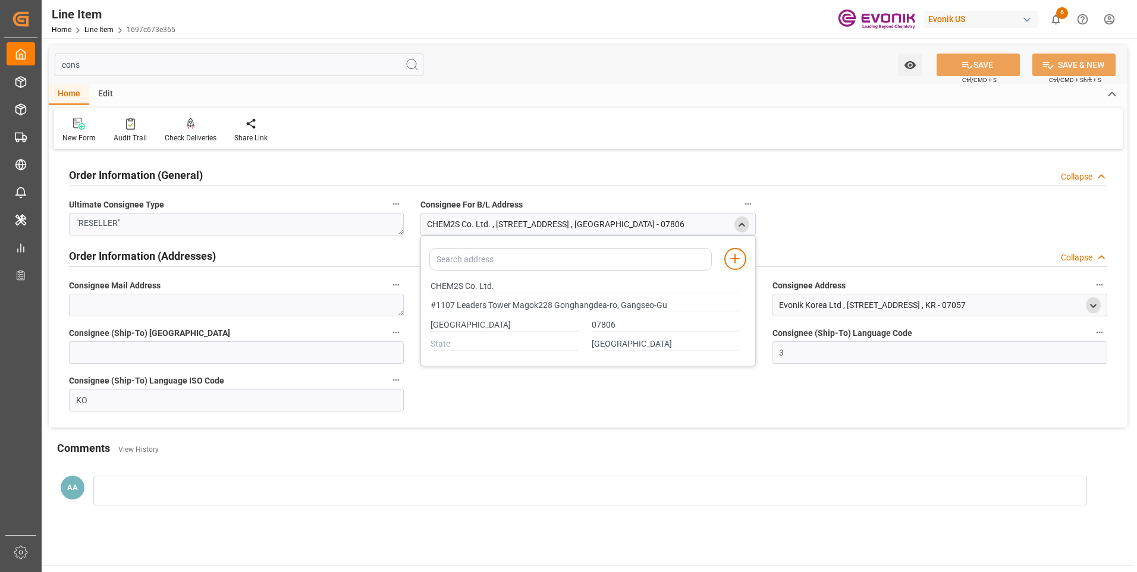
click at [1094, 305] on icon "open menu" at bounding box center [1094, 306] width 10 height 10
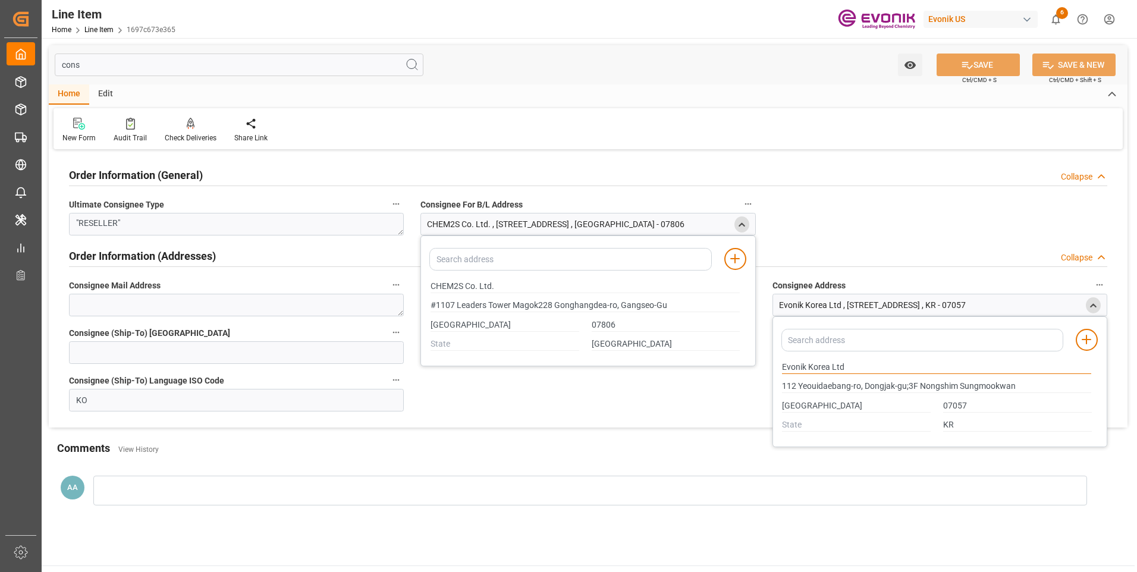
drag, startPoint x: 847, startPoint y: 364, endPoint x: 731, endPoint y: 365, distance: 115.4
click at [731, 365] on div "Order Information (General) Collapse Ultimate Consignee Type "RESELLER" Consign…" at bounding box center [588, 290] width 1079 height 275
type input "#1107 Leaders Tower Magok228 Gonghangdea-ro, Gangseo-Gu"
